Goal: Task Accomplishment & Management: Manage account settings

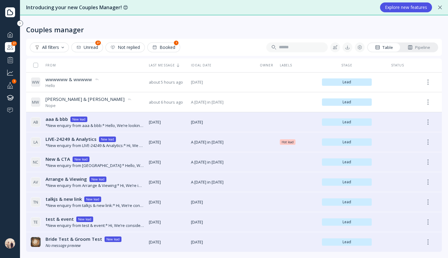
click at [13, 237] on div "[GEOGRAPHIC_DATA] and Restaurant VenuePro Platinum" at bounding box center [10, 243] width 10 height 20
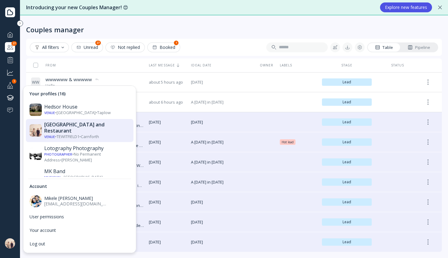
scroll to position [234, 0]
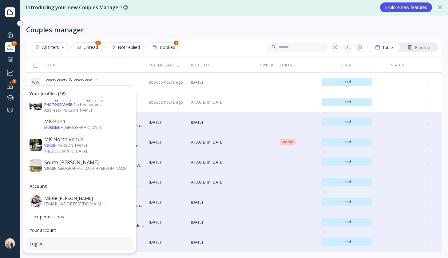
click at [51, 245] on div "Log out" at bounding box center [79, 244] width 100 height 6
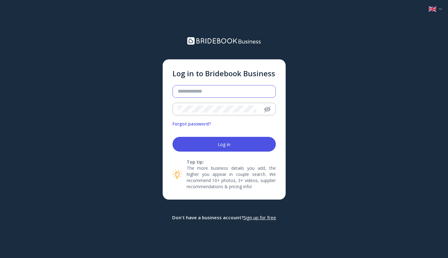
click at [205, 94] on input "email" at bounding box center [224, 91] width 92 height 7
click at [172, 137] on button "Log in" at bounding box center [223, 144] width 103 height 15
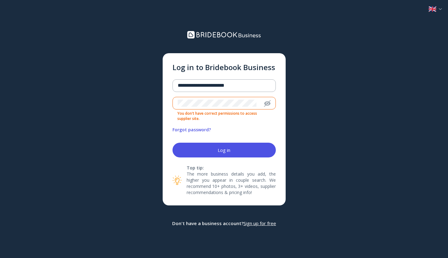
click at [0, 257] on nordpass-portal at bounding box center [0, 258] width 0 height 0
click at [212, 84] on input "**********" at bounding box center [224, 85] width 92 height 7
click at [172, 143] on button "Log in" at bounding box center [223, 150] width 103 height 15
paste input "email"
type input "**********"
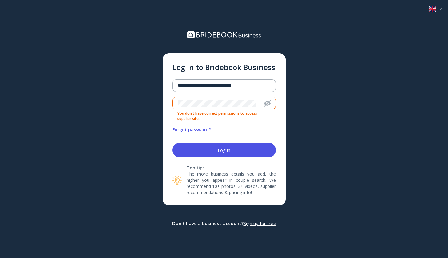
click at [210, 152] on button "Log in" at bounding box center [223, 150] width 103 height 15
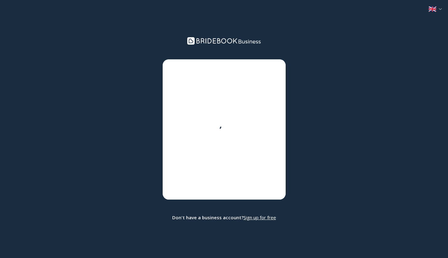
click at [0, 257] on nordpass-portal at bounding box center [0, 258] width 0 height 0
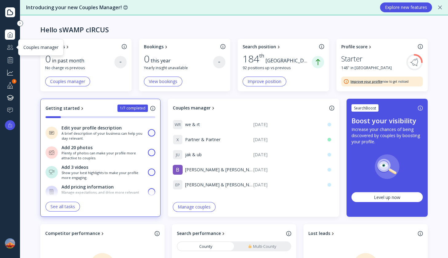
click at [10, 47] on div at bounding box center [9, 47] width 7 height 8
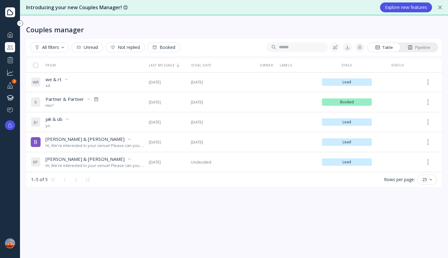
click at [11, 244] on div at bounding box center [10, 243] width 10 height 10
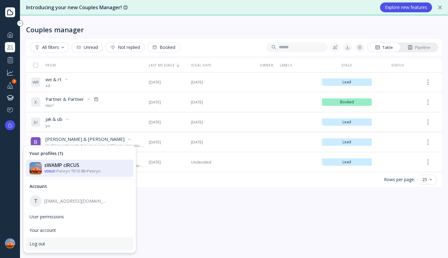
click at [43, 241] on div "Log out" at bounding box center [79, 244] width 100 height 6
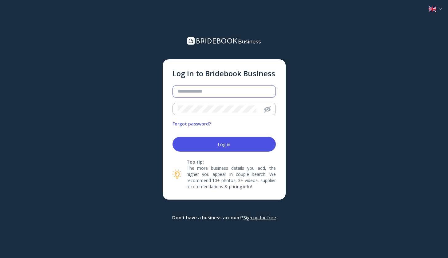
click at [202, 92] on input "email" at bounding box center [224, 91] width 92 height 7
type input "**********"
click at [217, 142] on div "Log in" at bounding box center [223, 144] width 13 height 5
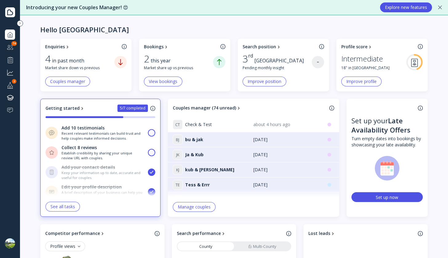
click at [0, 257] on nordpass-portal at bounding box center [0, 258] width 0 height 0
click at [12, 48] on div at bounding box center [9, 47] width 7 height 8
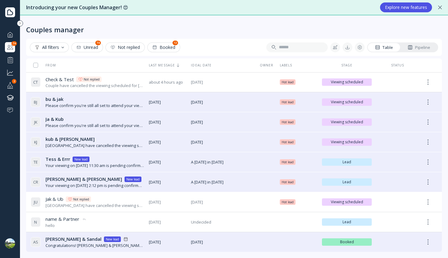
click at [14, 241] on div at bounding box center [10, 243] width 10 height 10
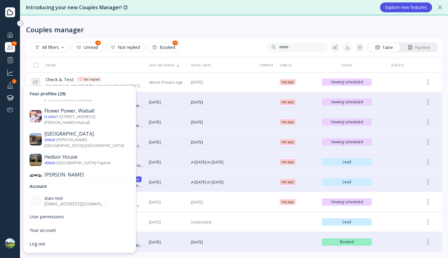
scroll to position [217, 0]
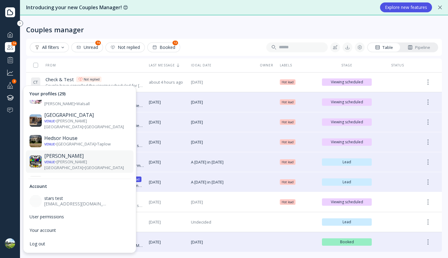
click at [76, 159] on div "Venue • [PERSON_NAME][GEOGRAPHIC_DATA] • [GEOGRAPHIC_DATA]" at bounding box center [86, 164] width 85 height 11
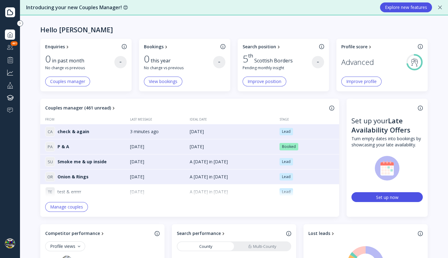
click at [13, 47] on div at bounding box center [9, 47] width 7 height 8
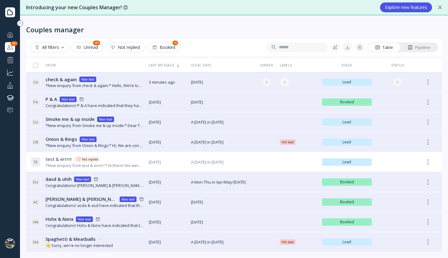
click at [131, 86] on div "*New enquiry from check & again:* Hello, We’re looking into venues for our wedd…" at bounding box center [94, 86] width 98 height 6
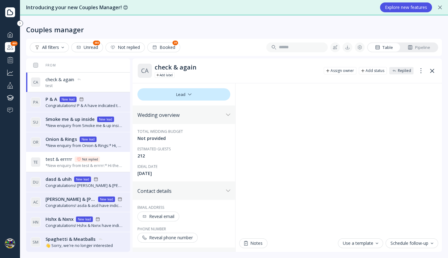
click at [12, 36] on div at bounding box center [9, 35] width 7 height 8
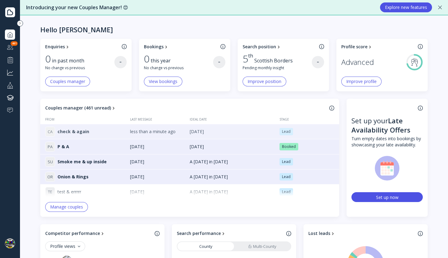
click at [88, 131] on div "C A check & again" at bounding box center [87, 132] width 85 height 10
